Goal: Use online tool/utility: Utilize a website feature to perform a specific function

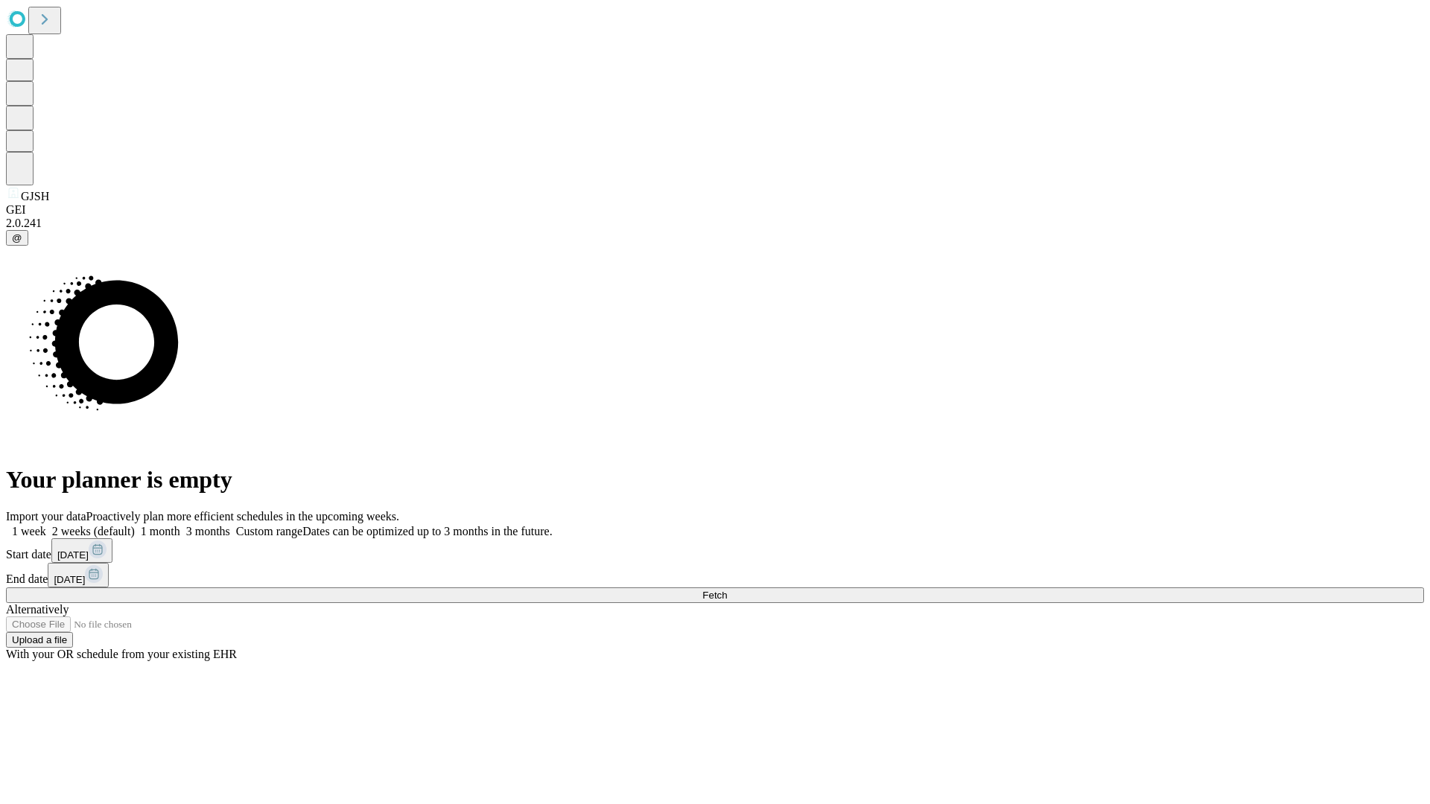
click at [727, 590] on span "Fetch" at bounding box center [714, 595] width 25 height 11
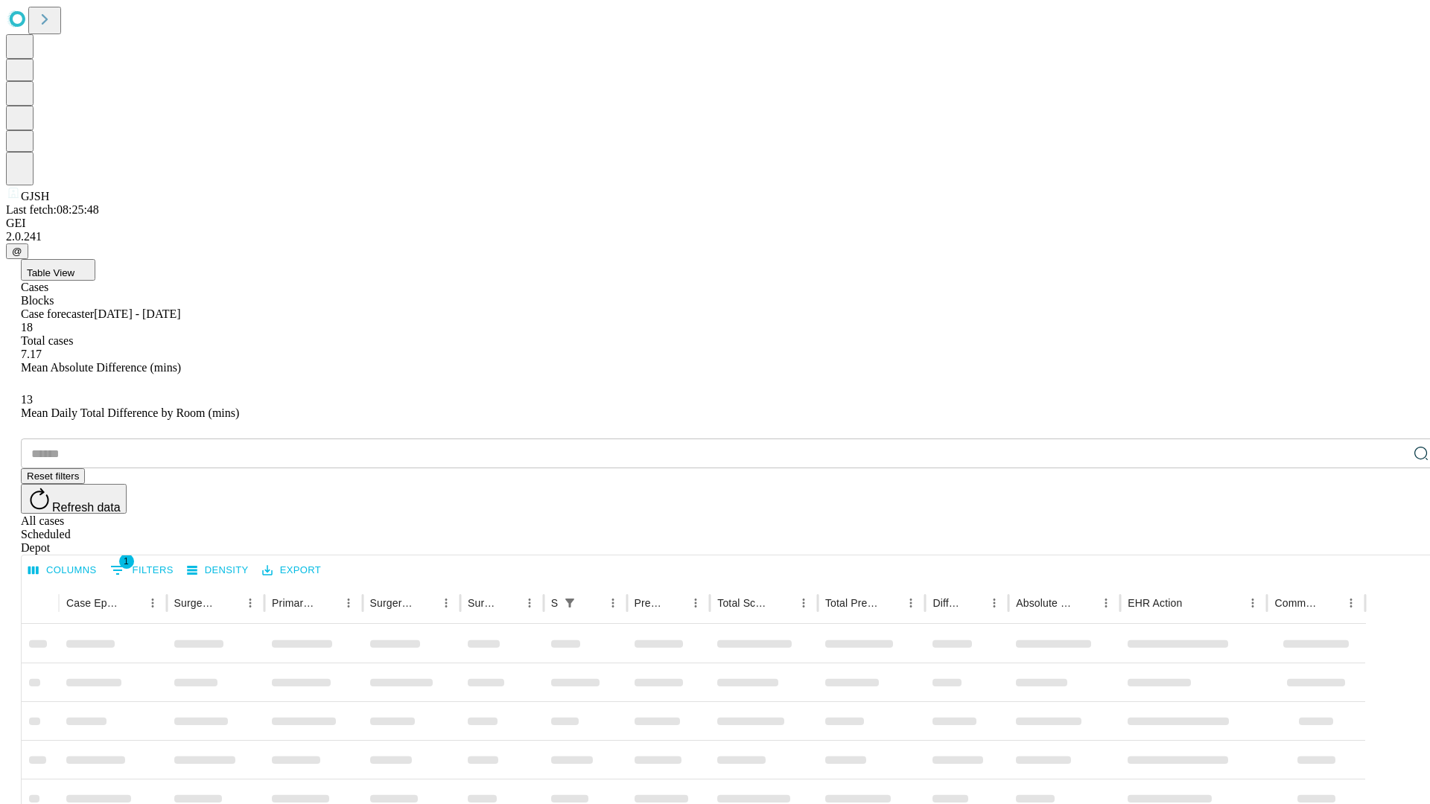
click at [74, 267] on span "Table View" at bounding box center [51, 272] width 48 height 11
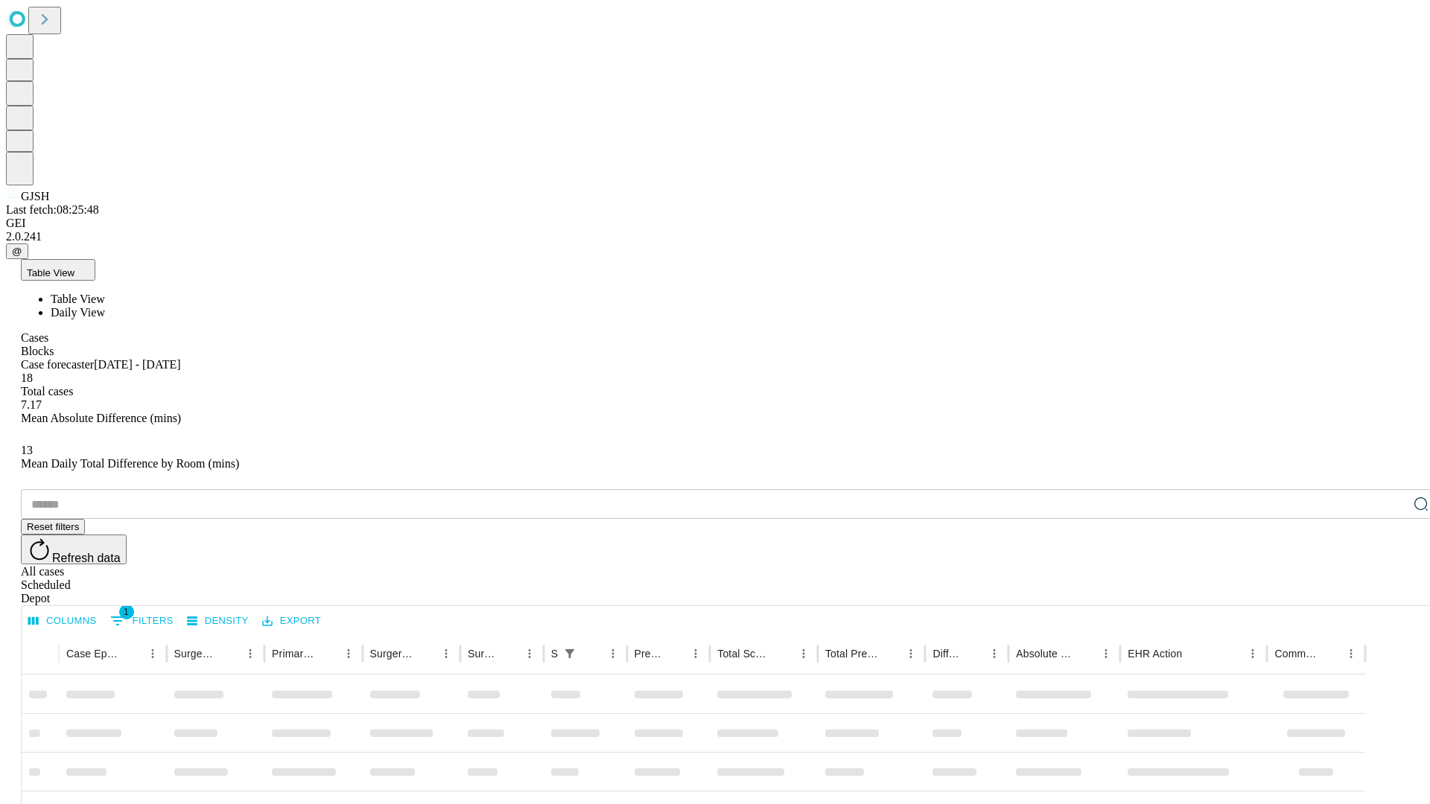
click at [105, 306] on span "Daily View" at bounding box center [78, 312] width 54 height 13
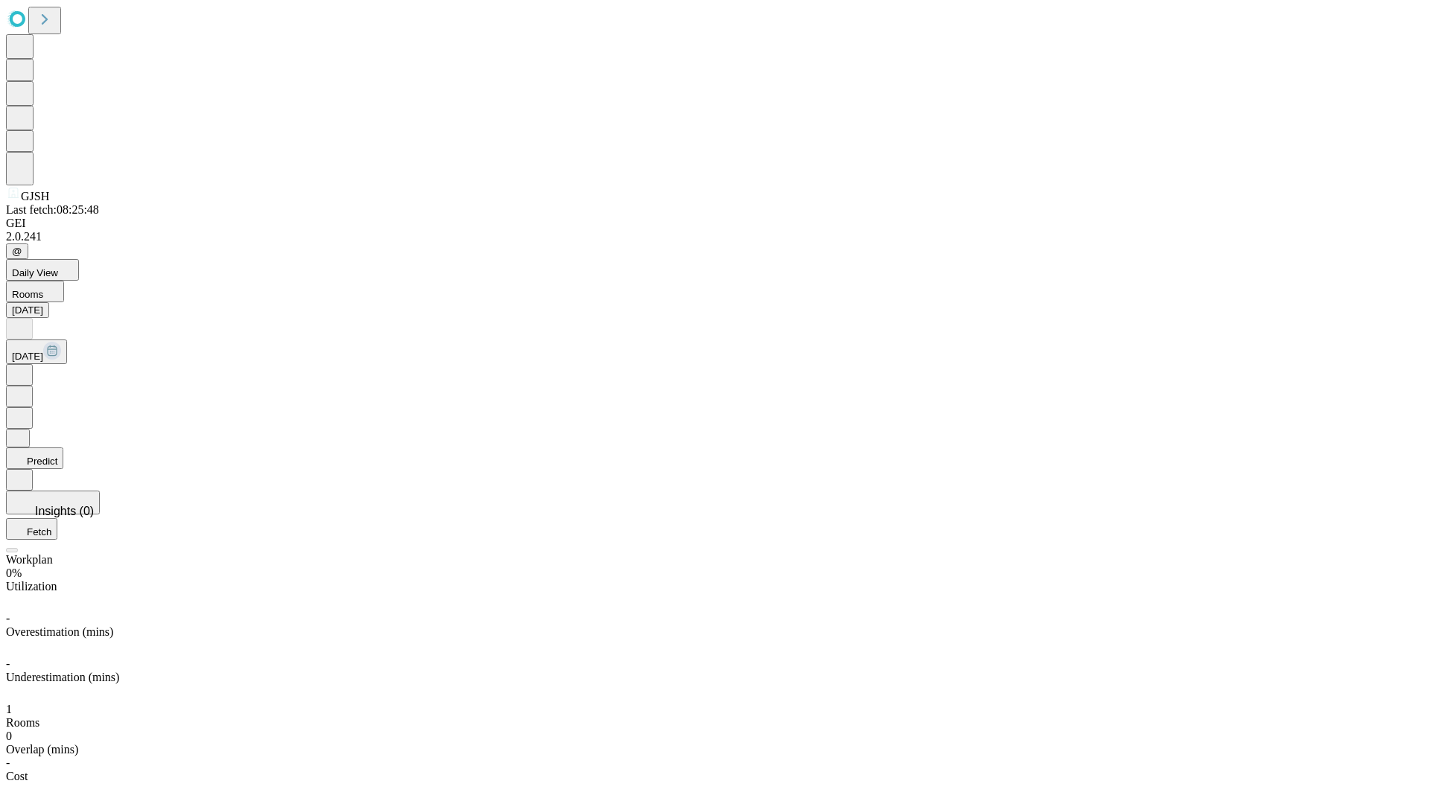
click at [63, 448] on button "Predict" at bounding box center [34, 459] width 57 height 22
